Goal: Information Seeking & Learning: Learn about a topic

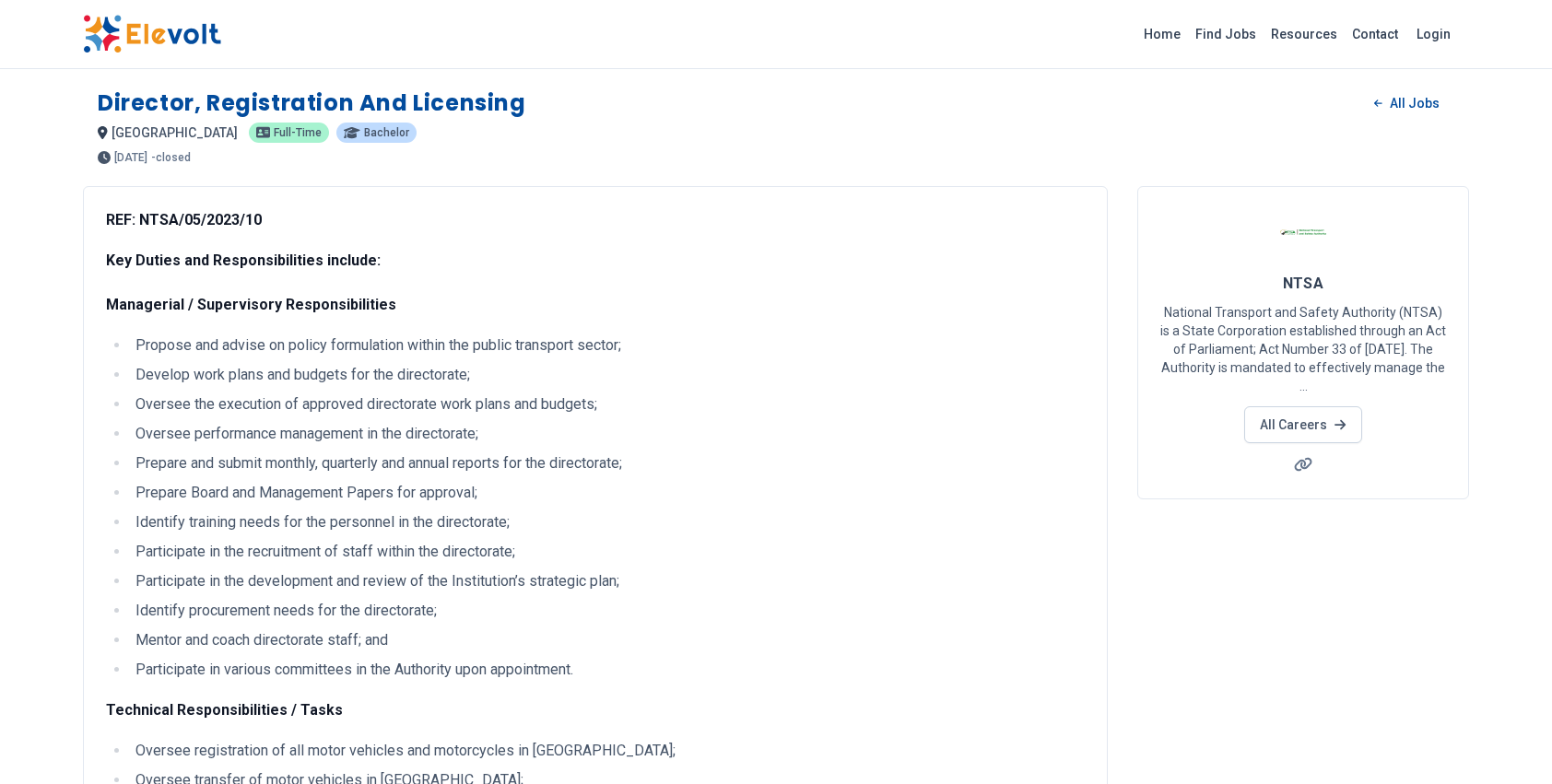
click at [165, 41] on img at bounding box center [152, 34] width 138 height 39
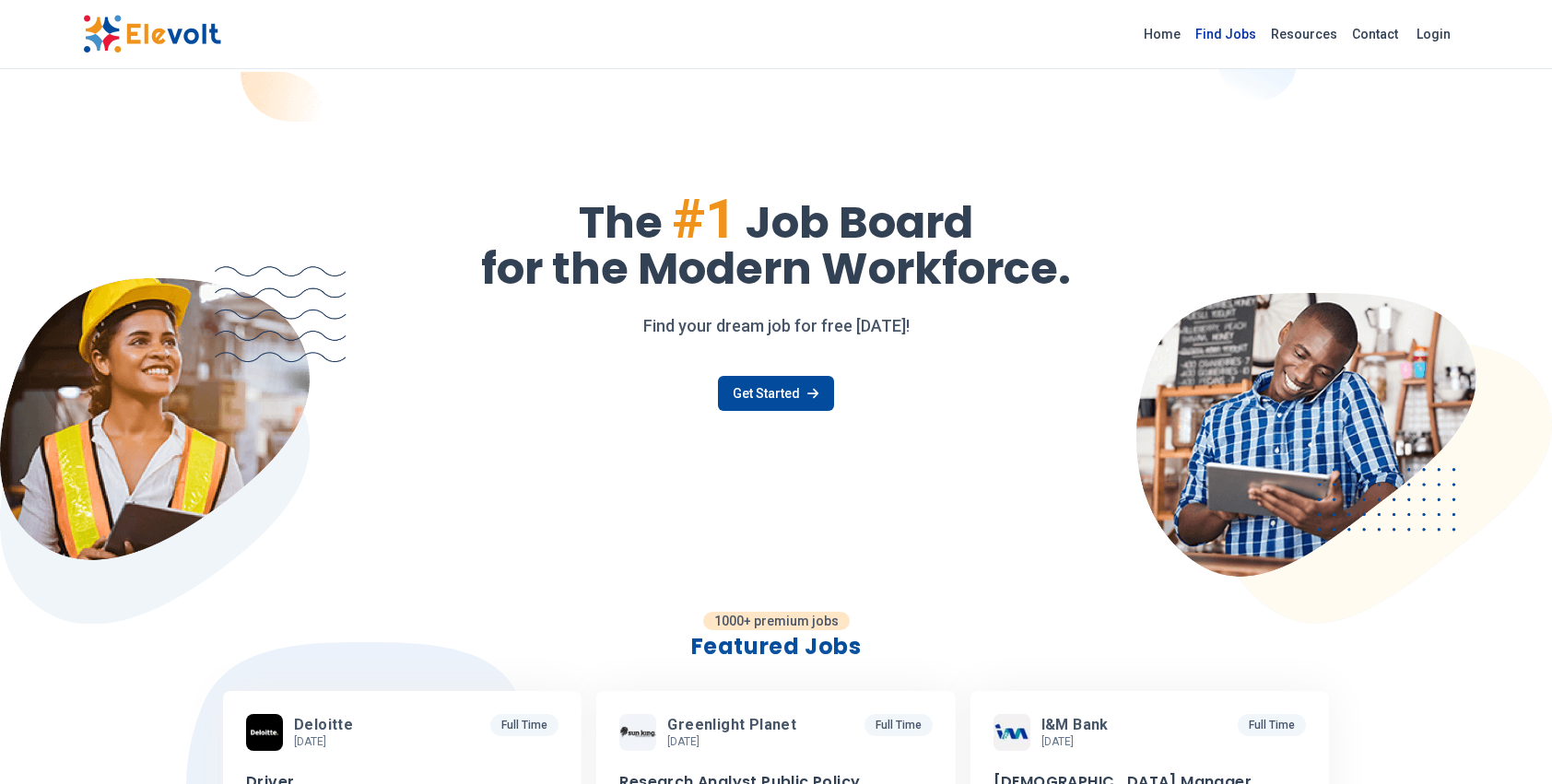
click at [1239, 33] on link "Find Jobs" at bounding box center [1226, 34] width 76 height 29
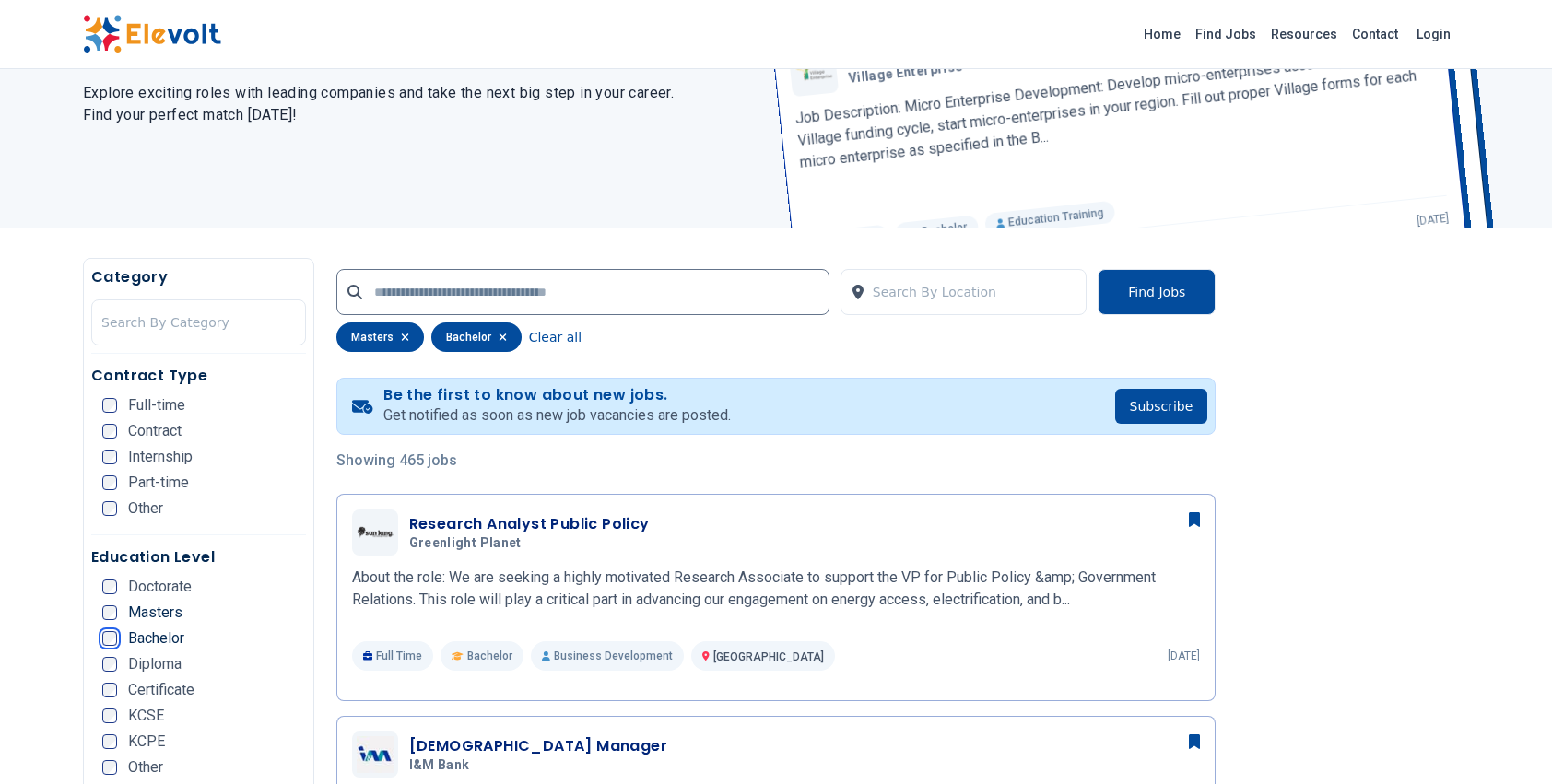
scroll to position [161, 0]
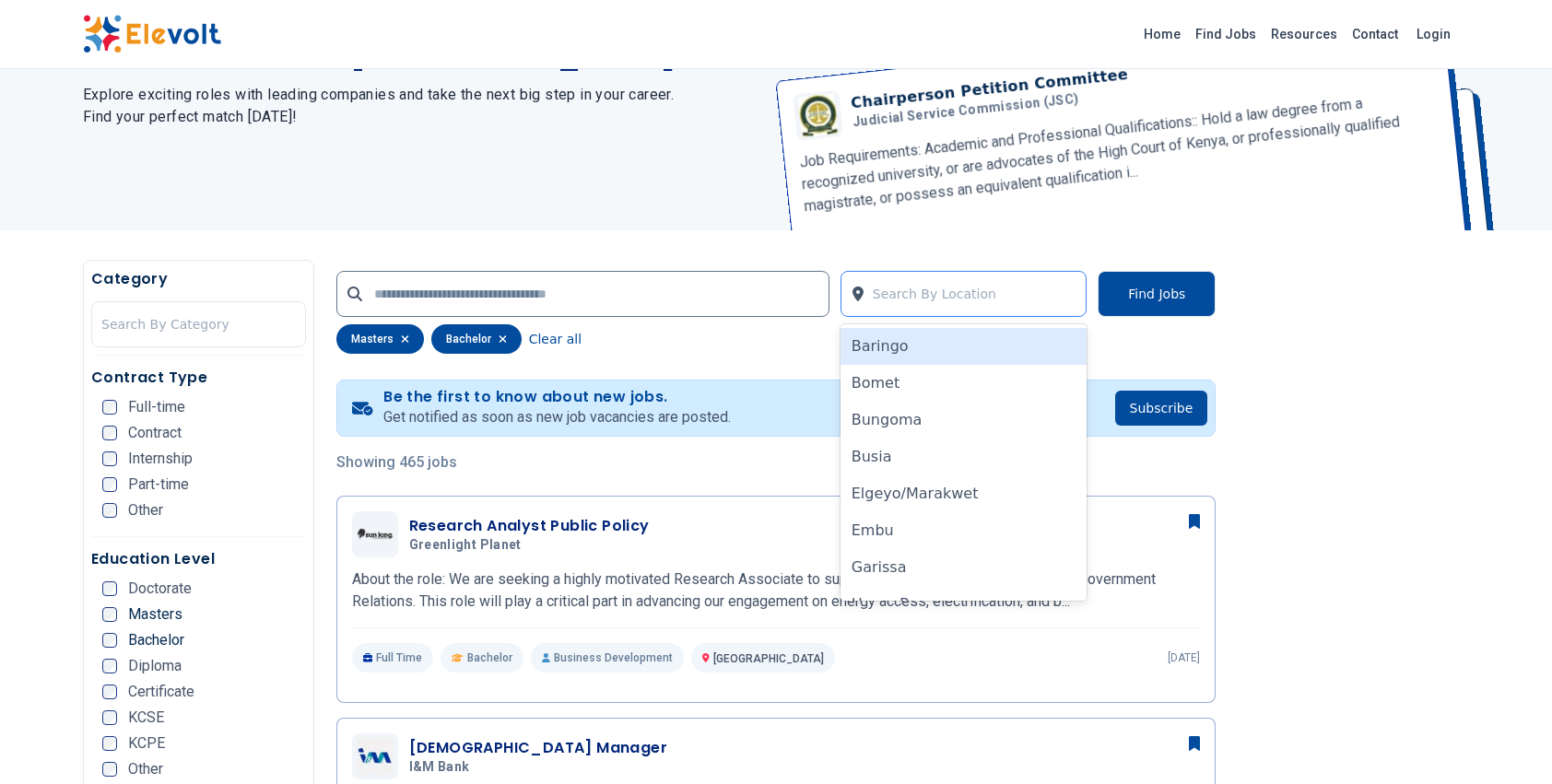
click at [905, 289] on div at bounding box center [975, 293] width 205 height 37
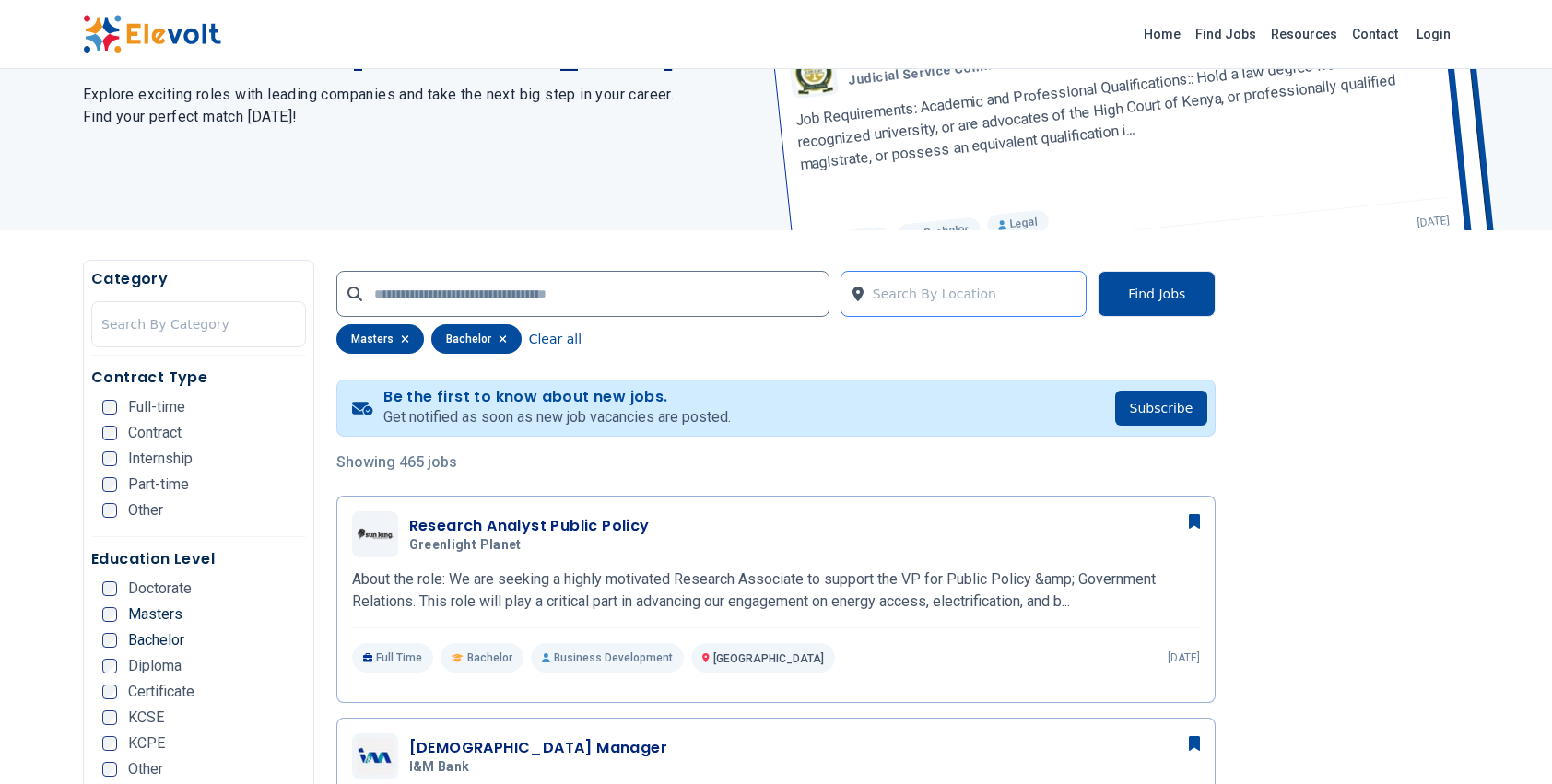
click at [905, 289] on div at bounding box center [975, 293] width 205 height 37
type input "*"
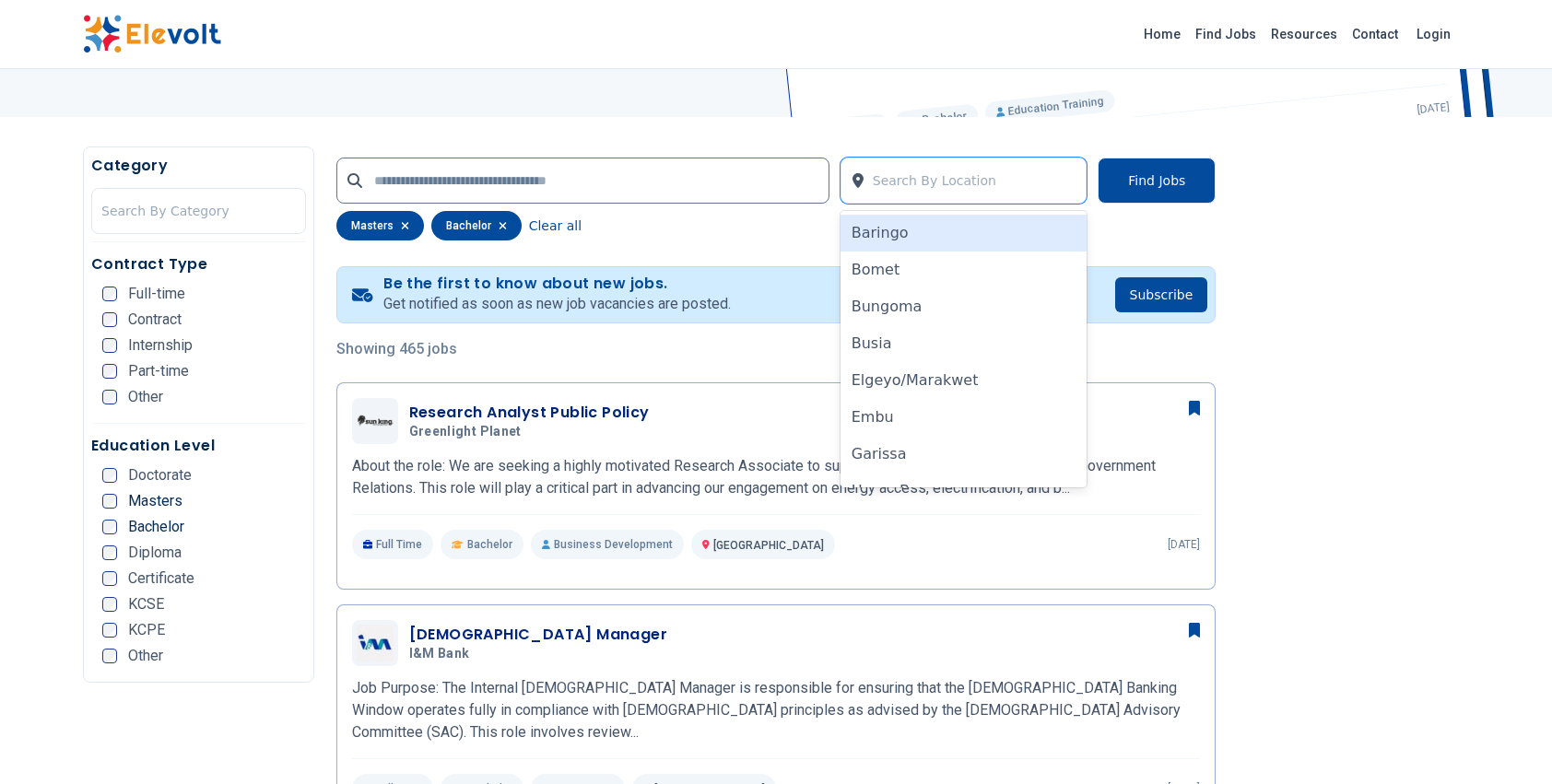
scroll to position [274, 0]
click at [402, 221] on icon "button" at bounding box center [405, 226] width 8 height 11
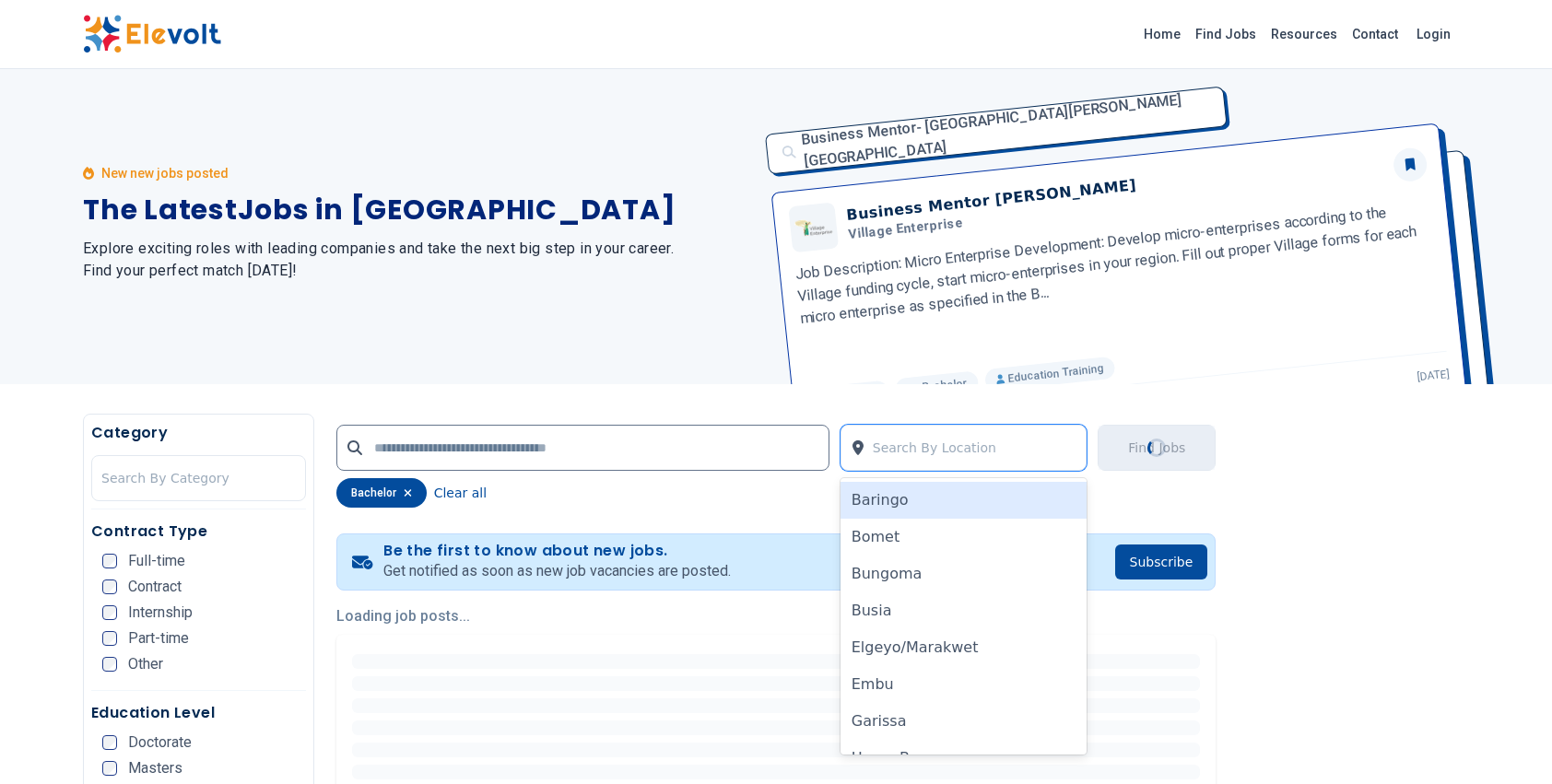
scroll to position [0, 0]
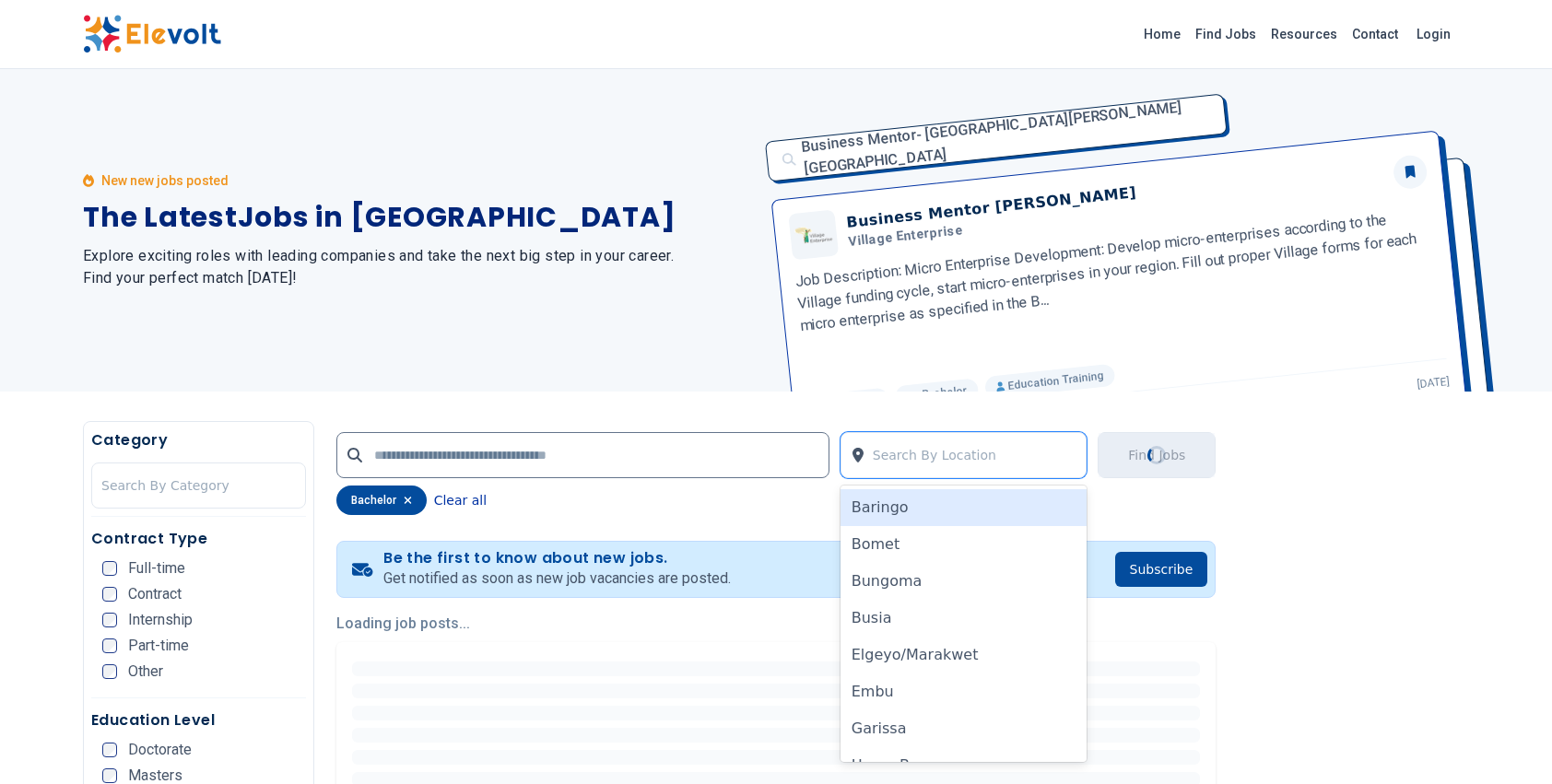
click at [451, 499] on button "Clear all" at bounding box center [461, 500] width 53 height 29
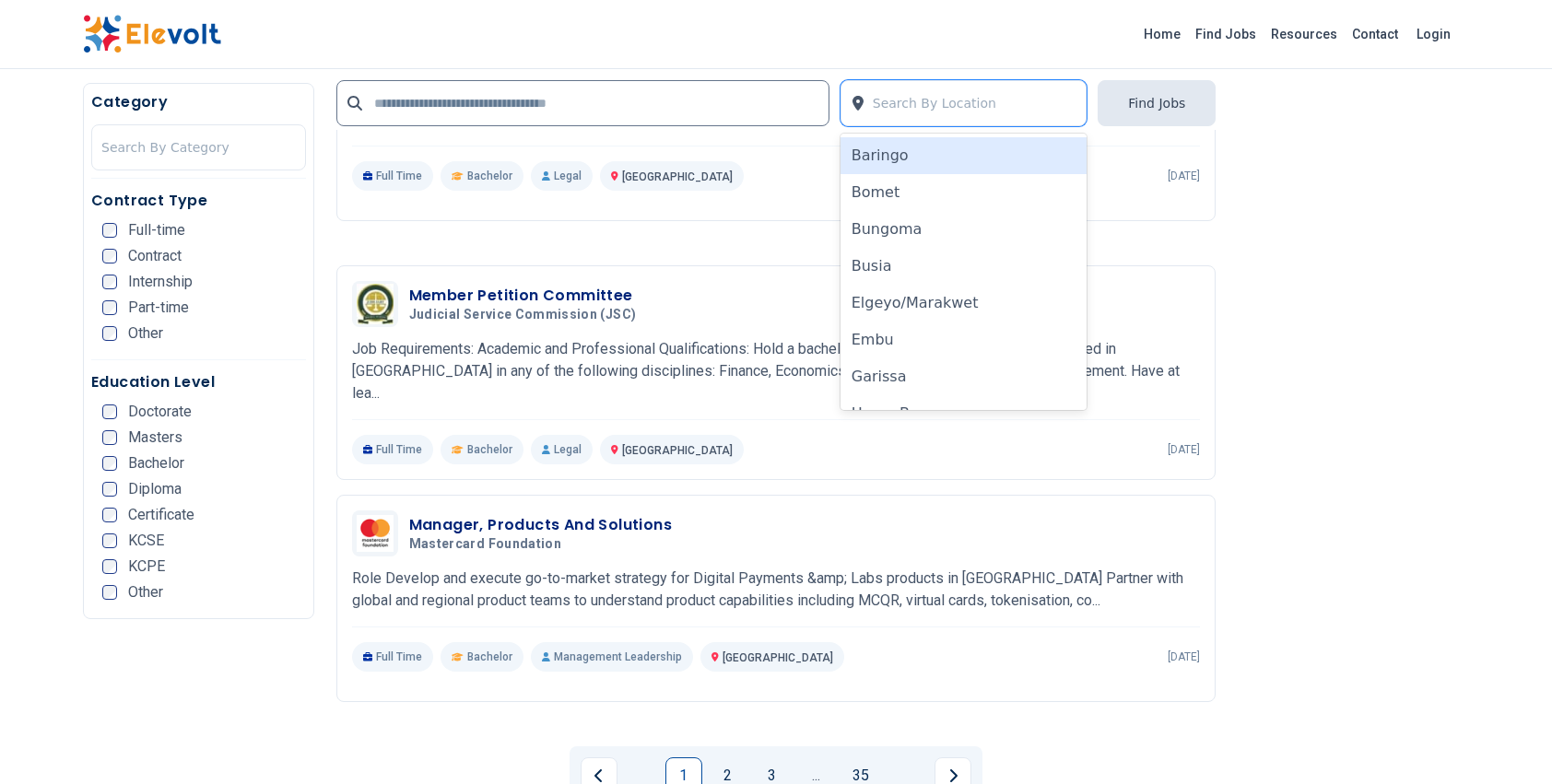
scroll to position [3347, 0]
click at [408, 108] on input "text" at bounding box center [582, 103] width 493 height 46
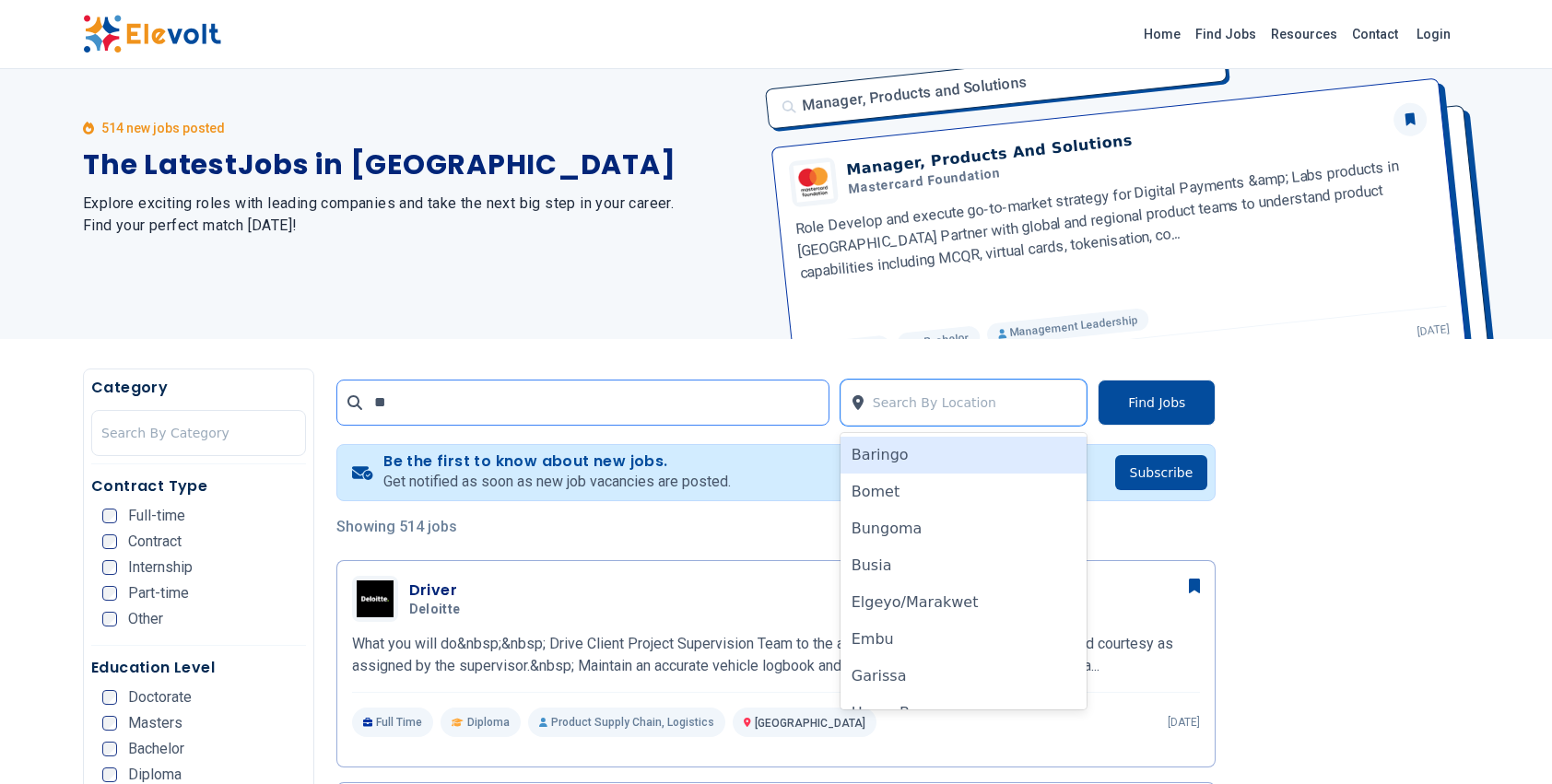
scroll to position [0, 0]
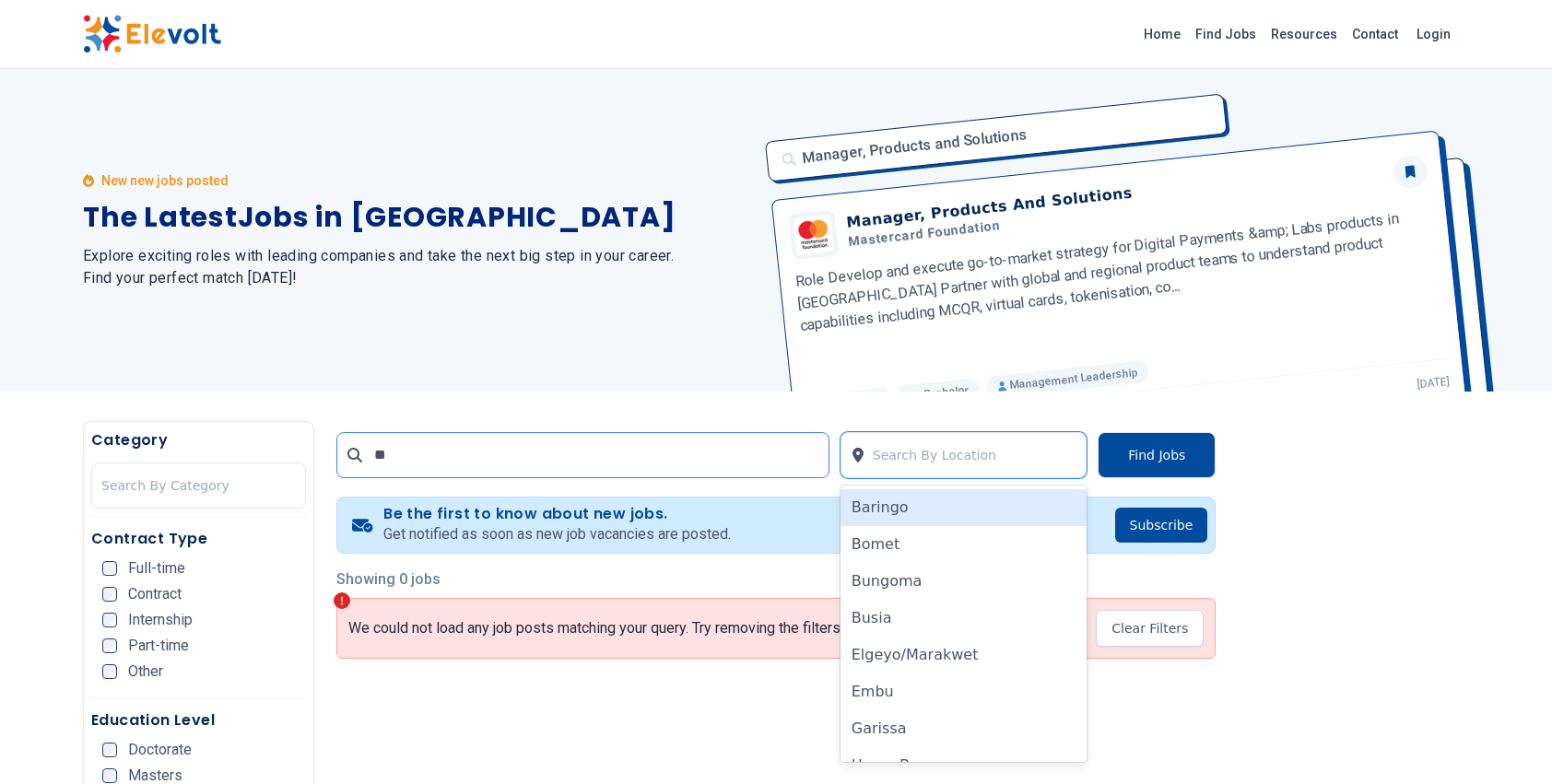
type input "*"
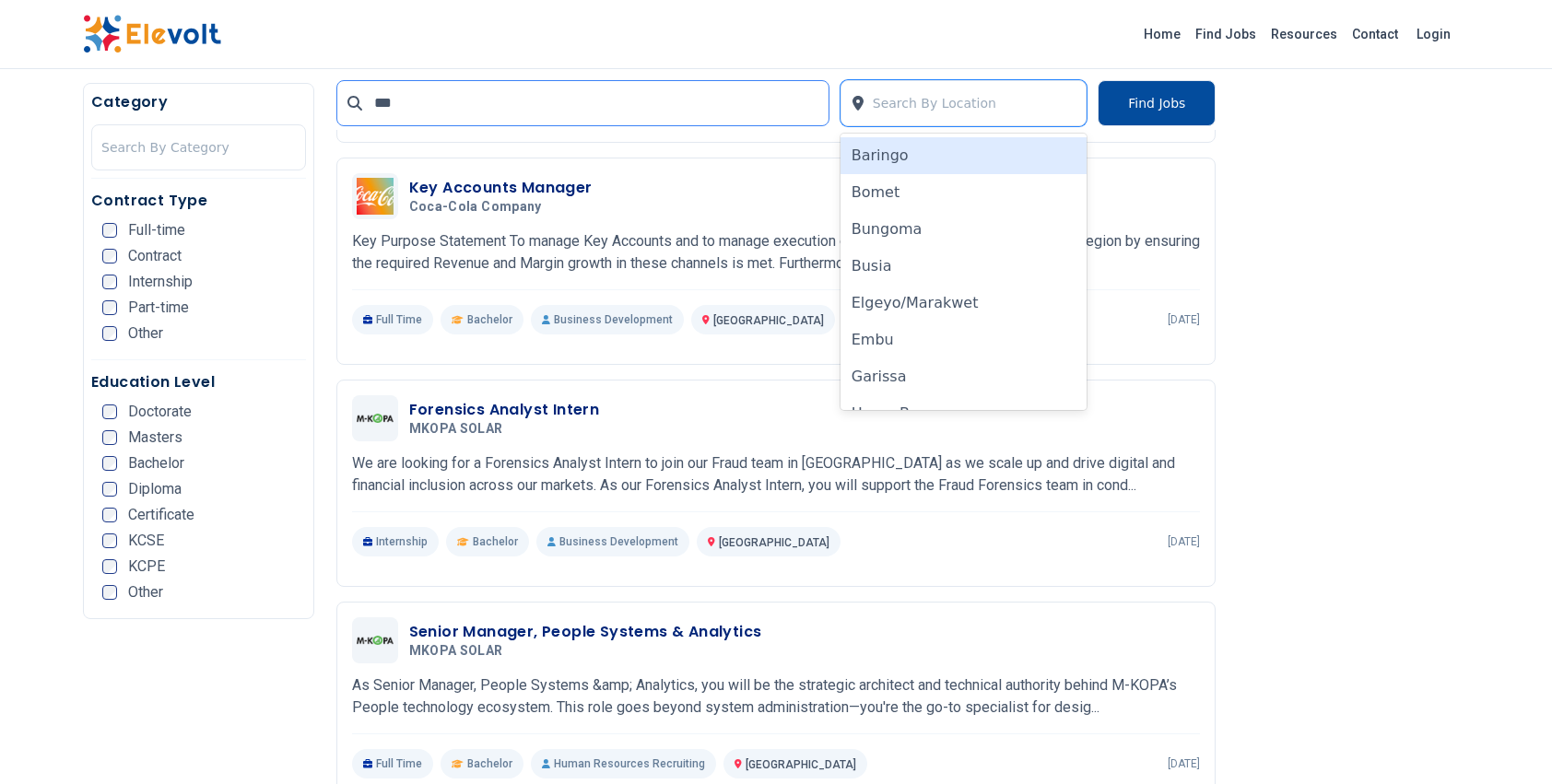
scroll to position [1812, 0]
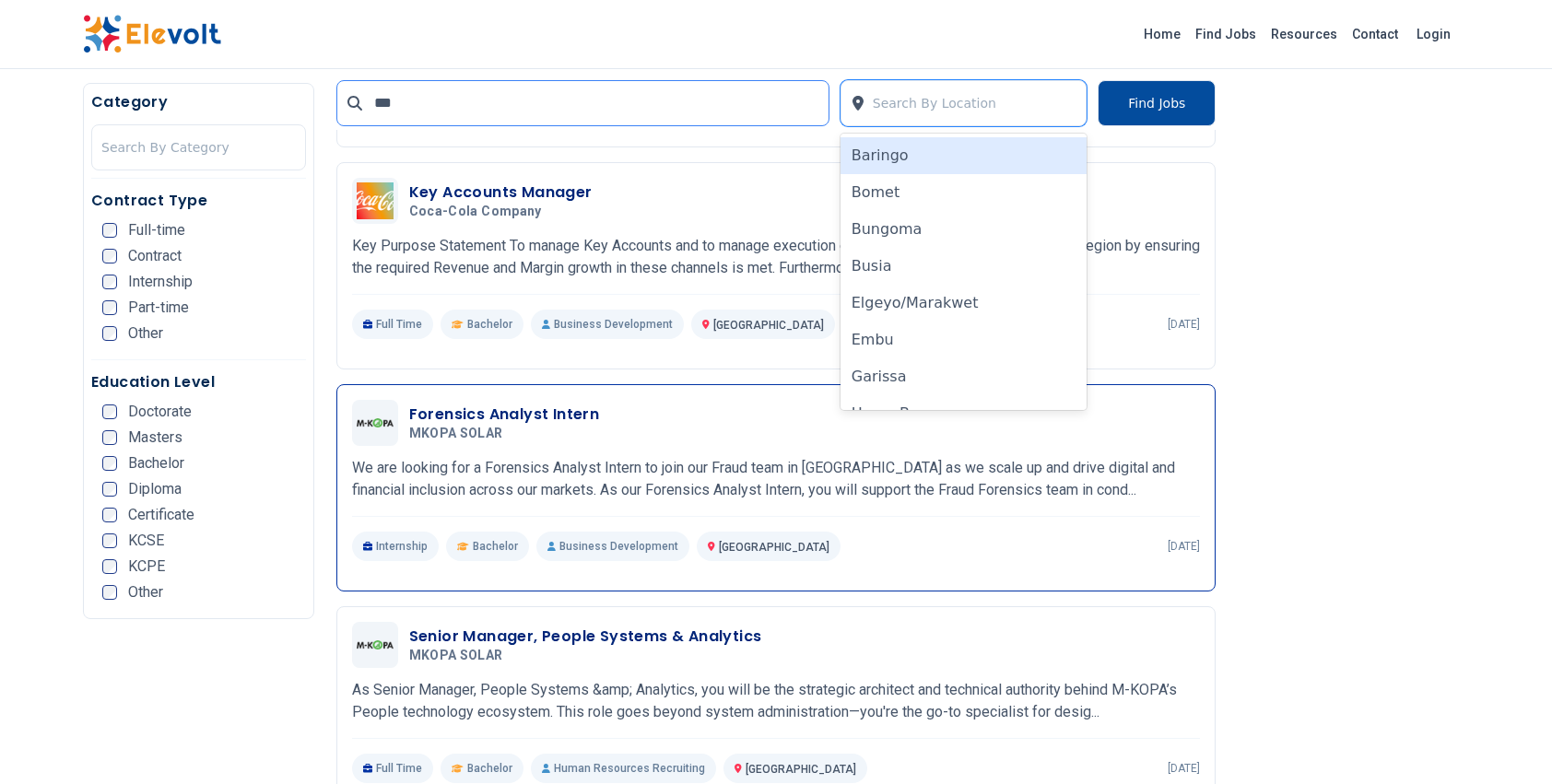
type input "***"
click at [491, 457] on p "We are looking for a Forensics Analyst Intern to join our Fraud team in Kenya a…" at bounding box center [776, 478] width 849 height 44
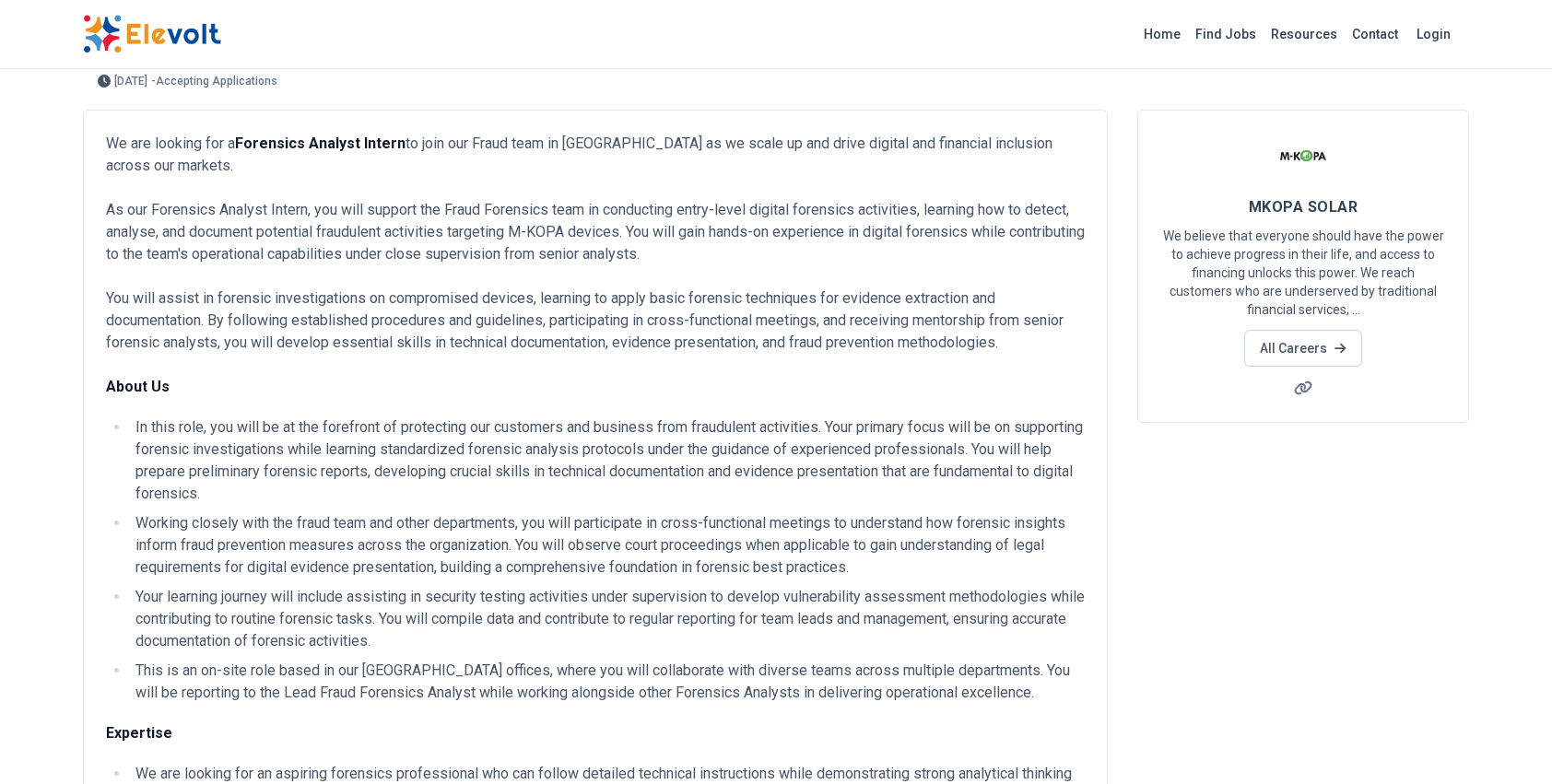
scroll to position [75, 0]
